Goal: Transaction & Acquisition: Purchase product/service

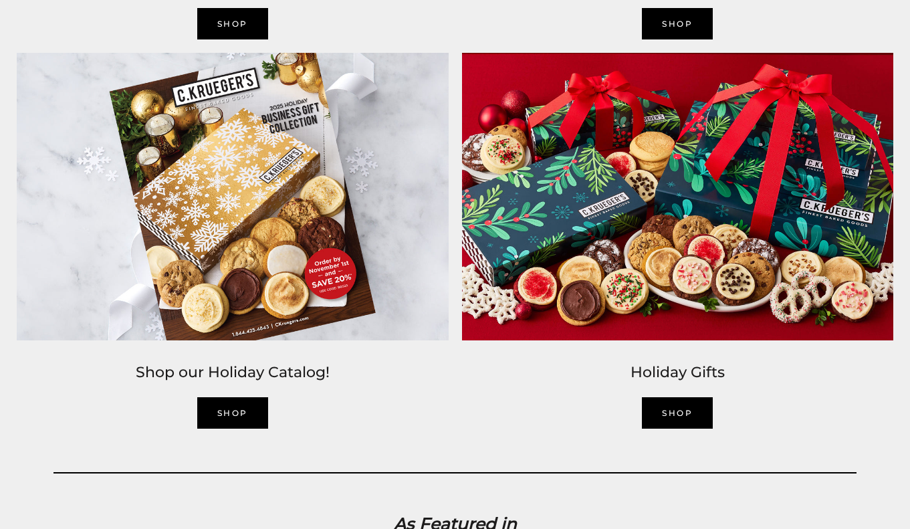
scroll to position [2083, 0]
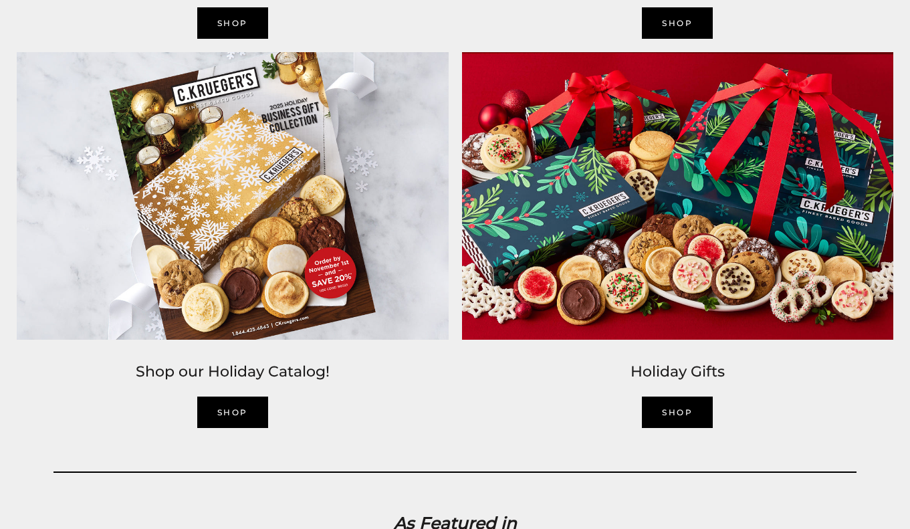
click at [679, 417] on link "SHOP" at bounding box center [677, 411] width 71 height 31
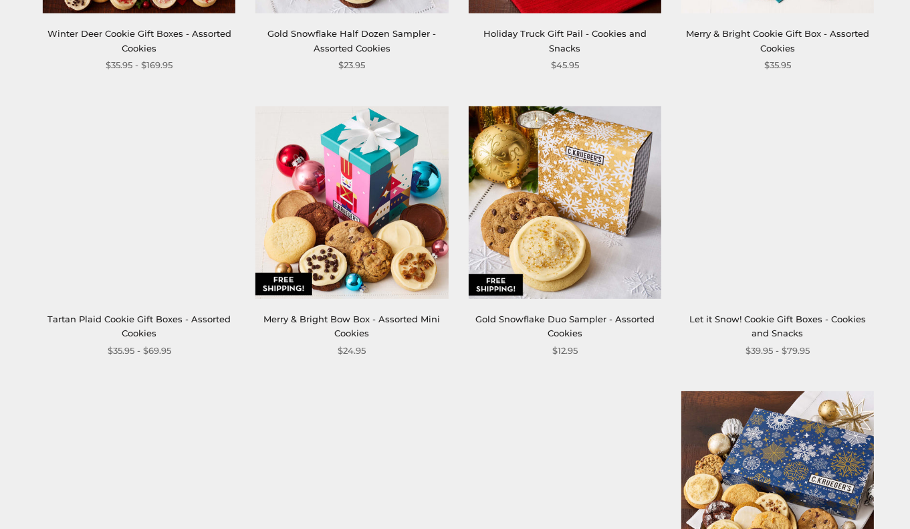
scroll to position [763, 0]
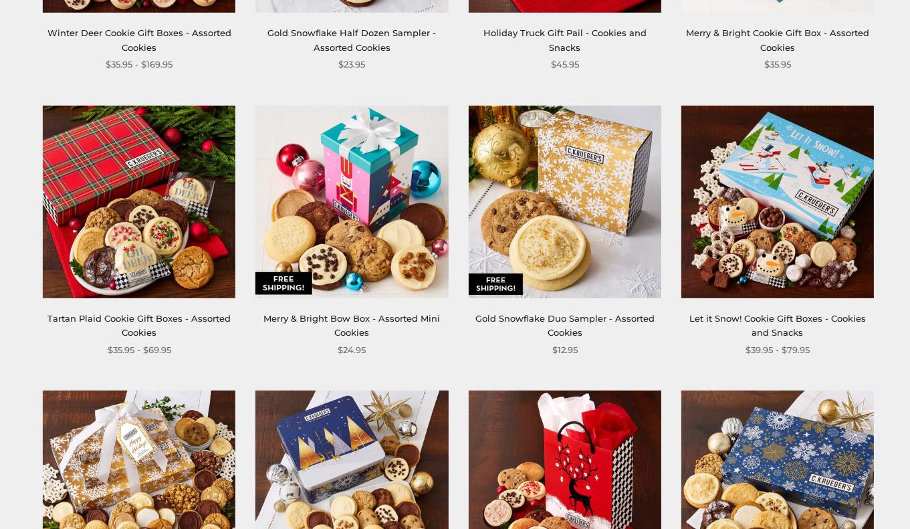
click at [414, 184] on img at bounding box center [351, 201] width 192 height 192
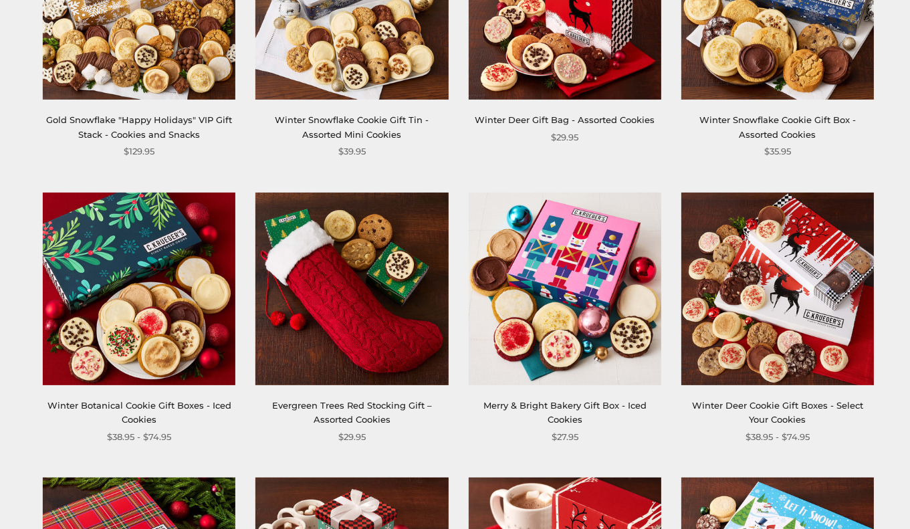
scroll to position [1281, 0]
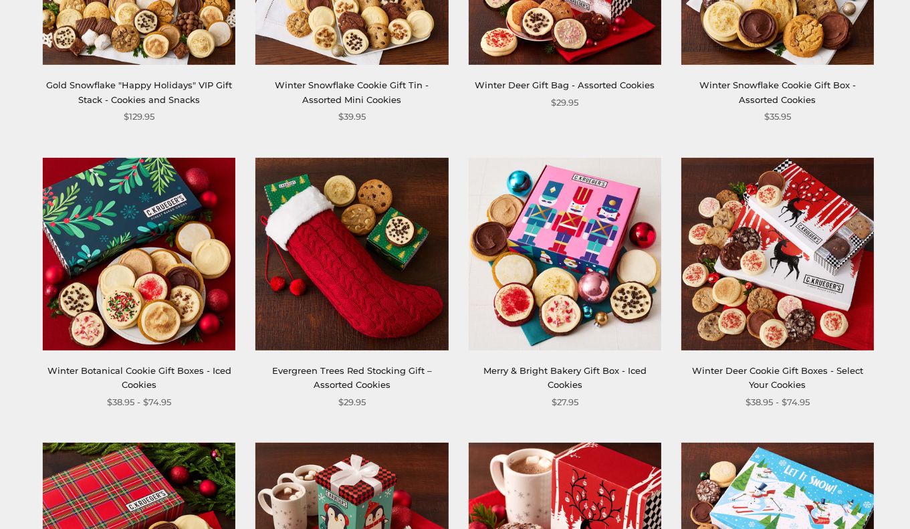
click at [614, 261] on img at bounding box center [564, 254] width 192 height 192
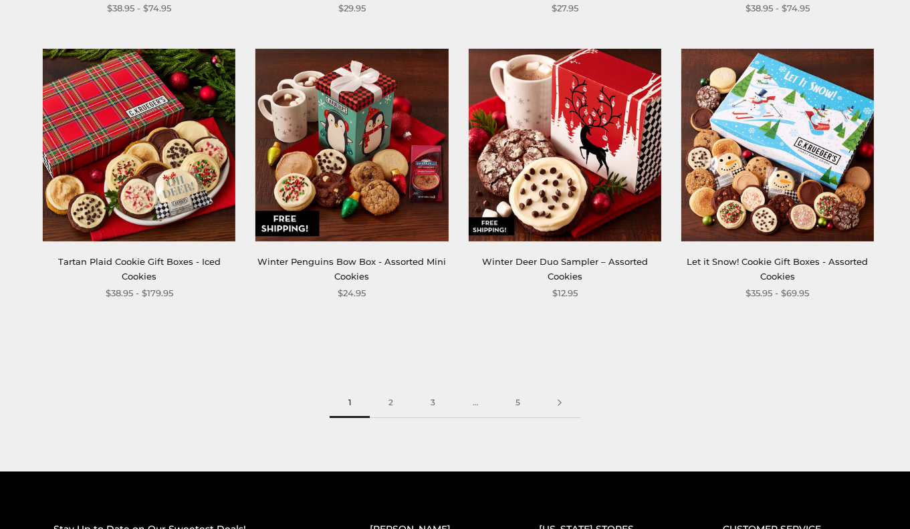
scroll to position [1677, 0]
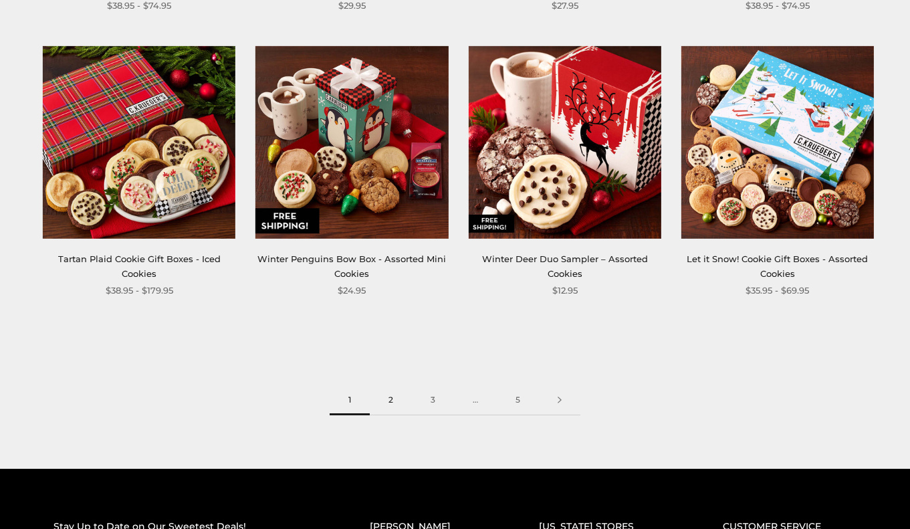
click at [388, 392] on link "2" at bounding box center [391, 400] width 42 height 30
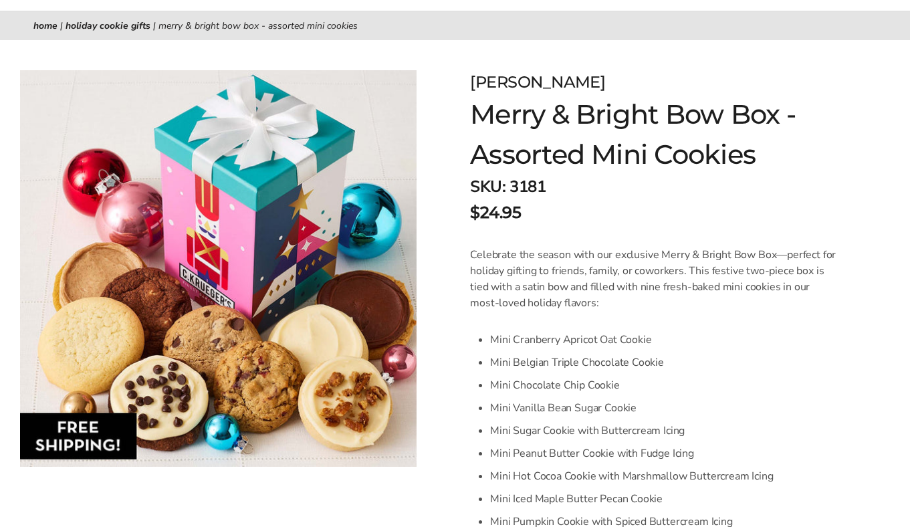
scroll to position [155, 0]
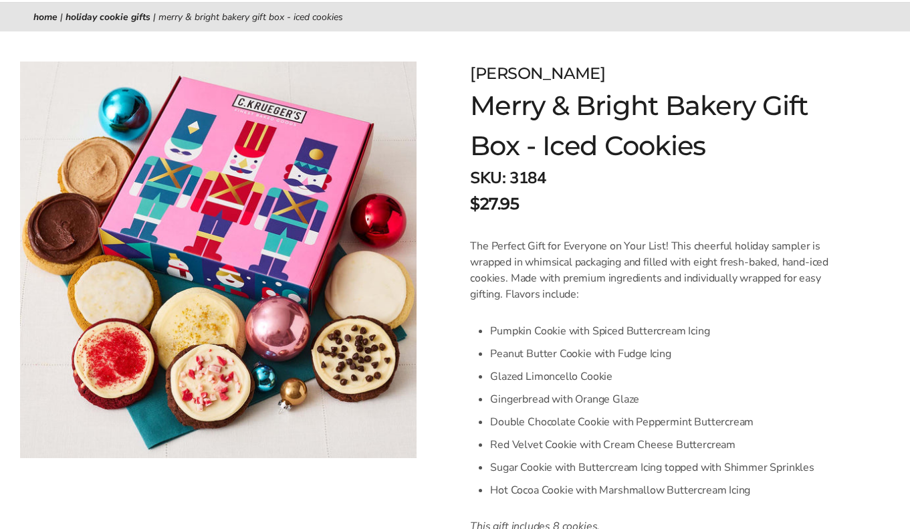
scroll to position [150, 0]
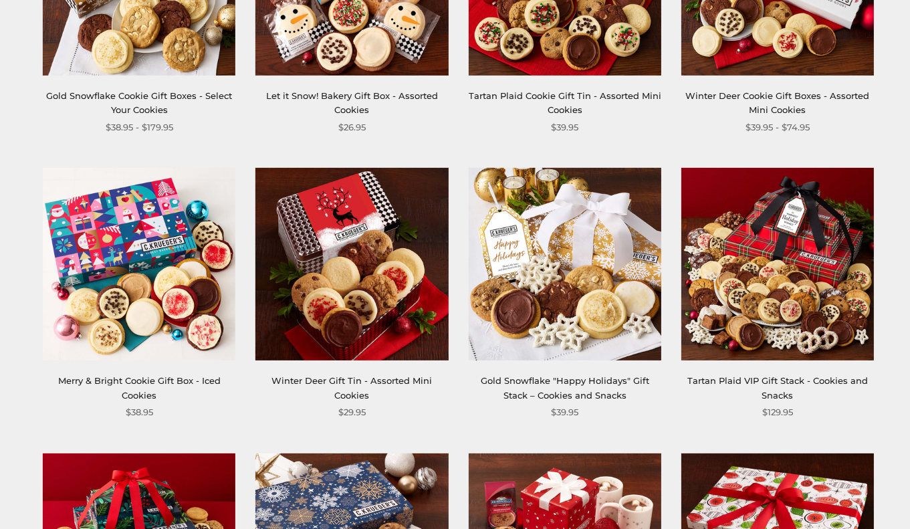
scroll to position [417, 0]
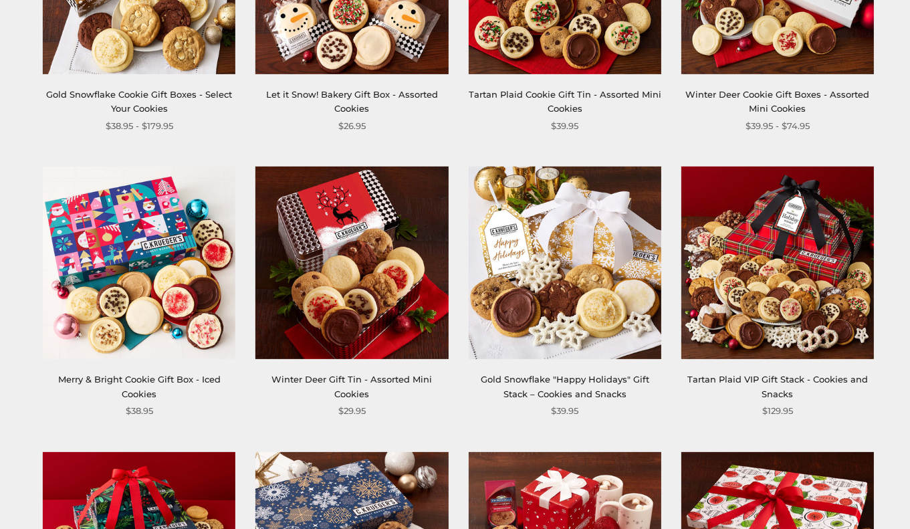
click at [205, 297] on img at bounding box center [139, 262] width 192 height 192
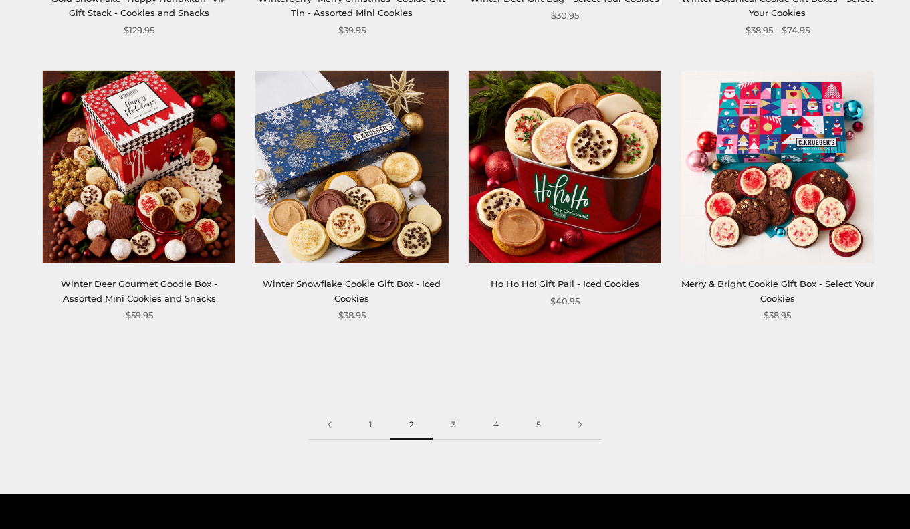
scroll to position [1667, 0]
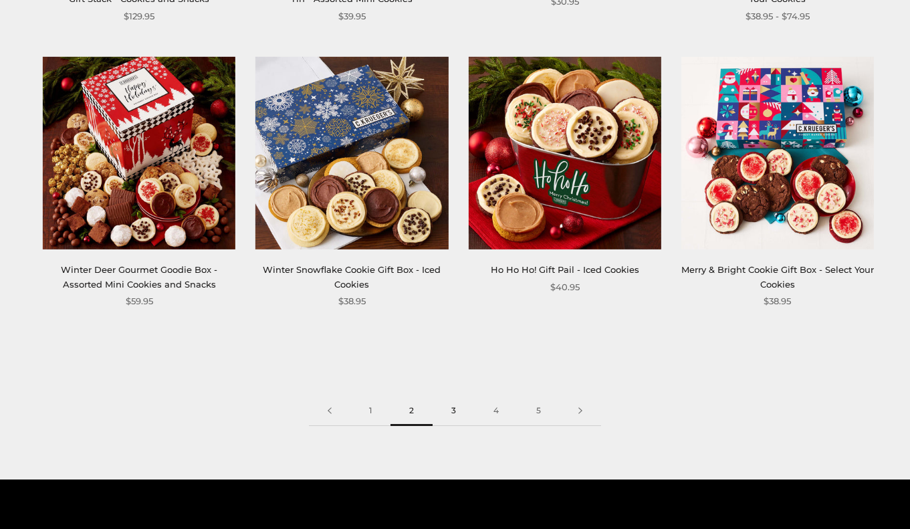
click at [450, 407] on link "3" at bounding box center [453, 411] width 42 height 30
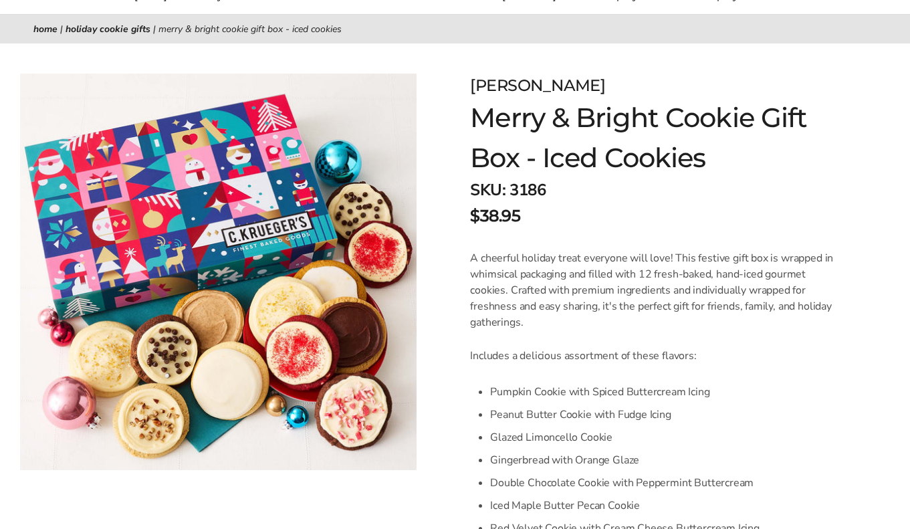
scroll to position [157, 0]
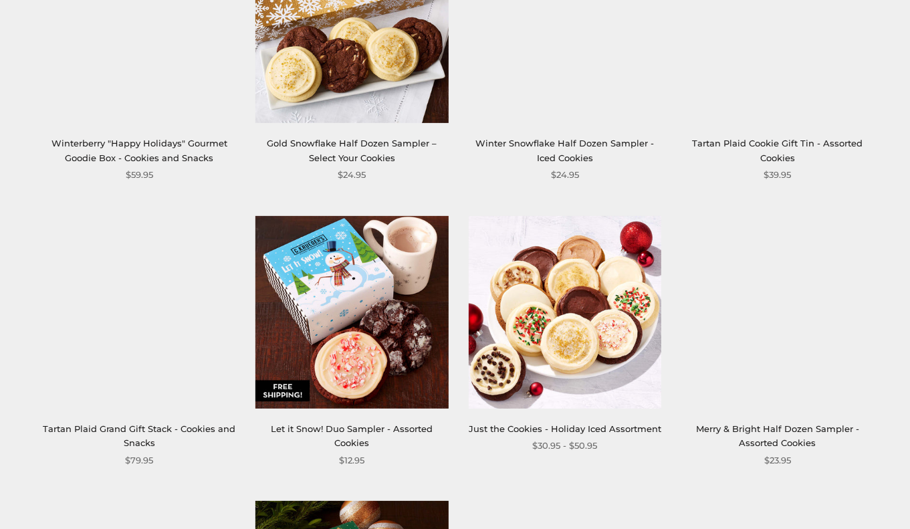
scroll to position [1236, 0]
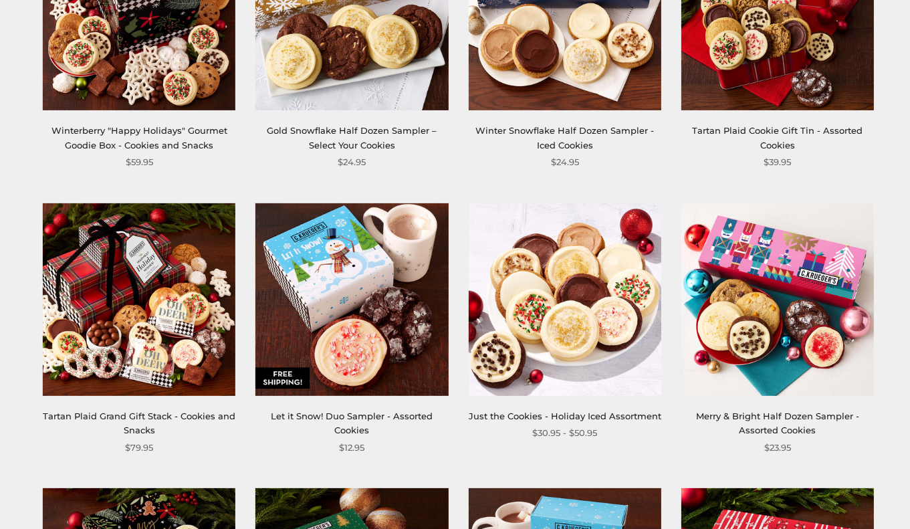
click at [836, 362] on img at bounding box center [777, 299] width 192 height 192
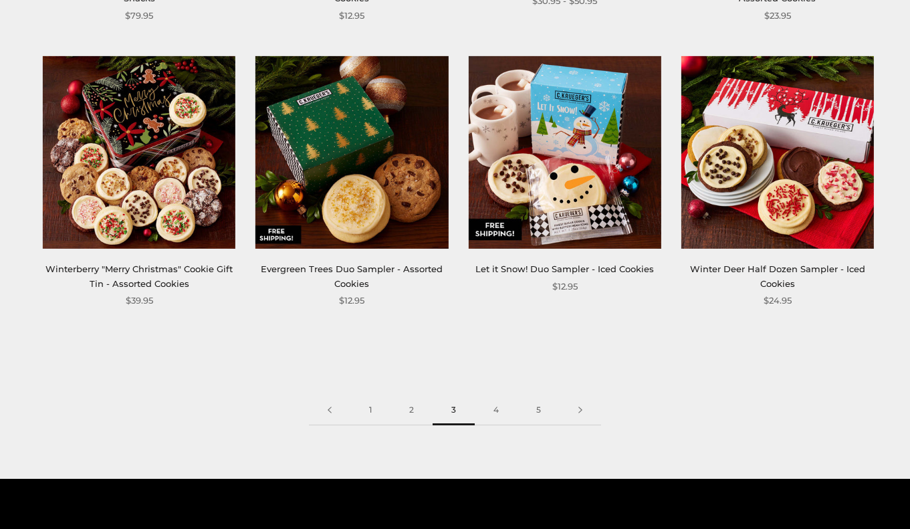
scroll to position [1683, 0]
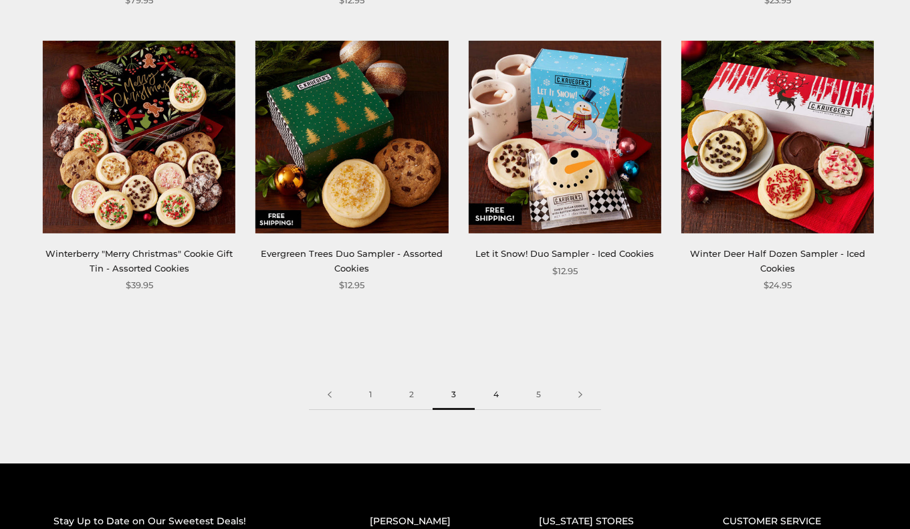
click at [498, 389] on link "4" at bounding box center [495, 395] width 43 height 30
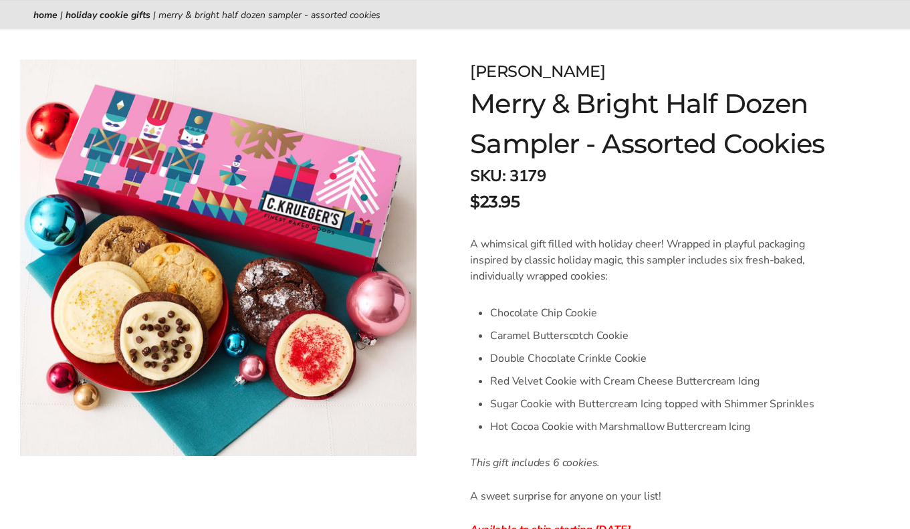
scroll to position [153, 0]
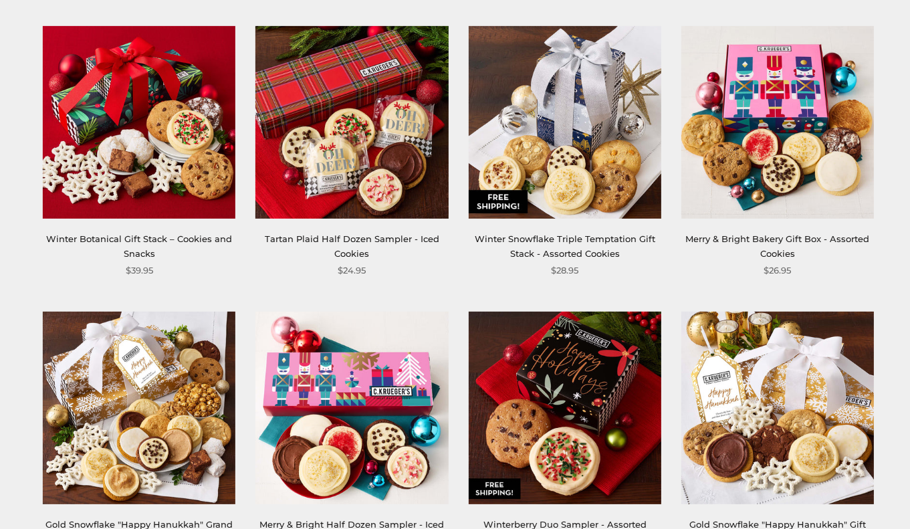
scroll to position [1206, 0]
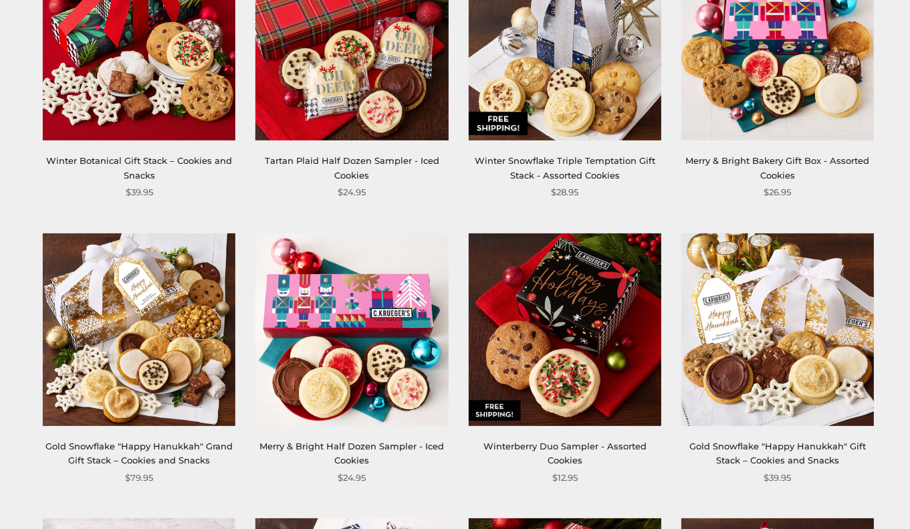
click at [414, 309] on img at bounding box center [351, 329] width 192 height 192
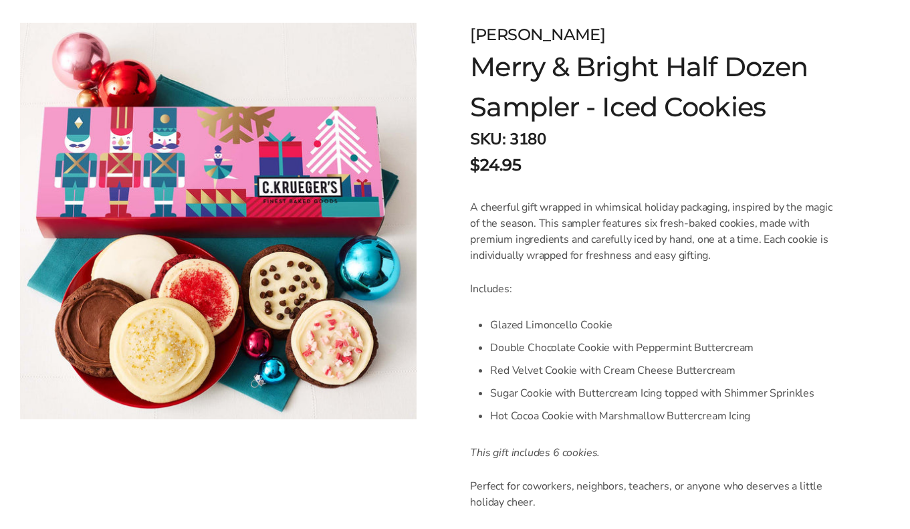
scroll to position [189, 0]
